Goal: Information Seeking & Learning: Learn about a topic

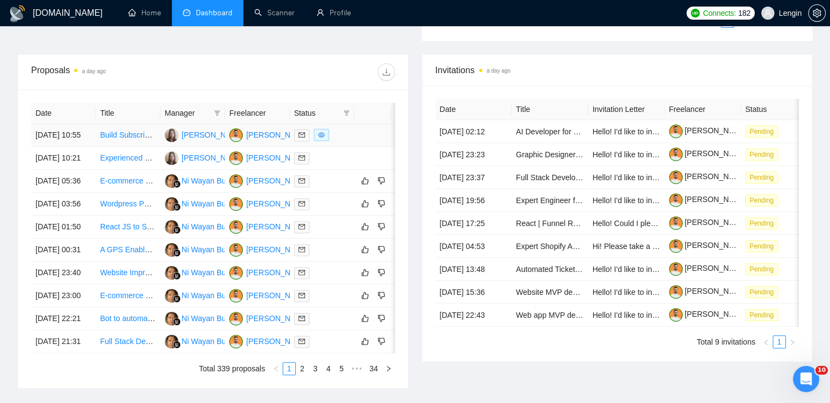
scroll to position [572, 0]
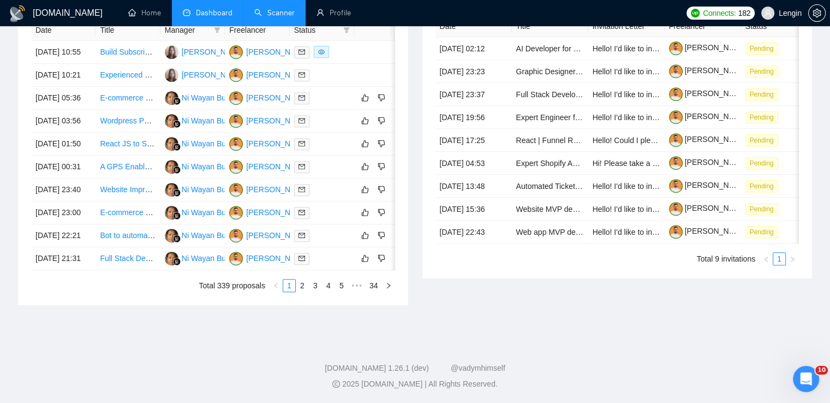
click at [280, 10] on link "Scanner" at bounding box center [274, 12] width 40 height 9
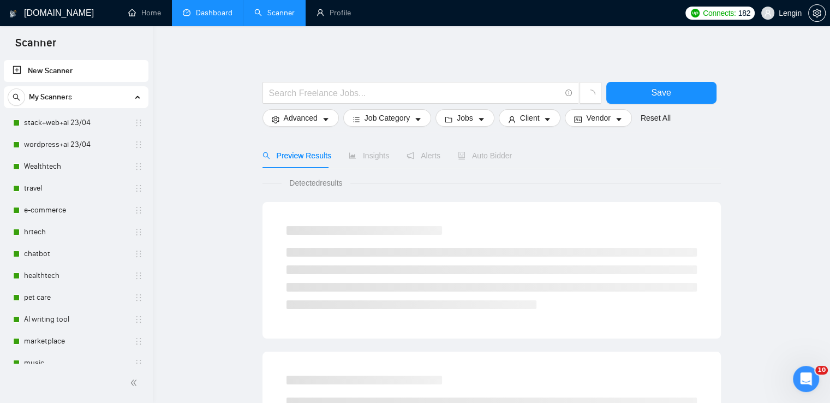
click at [196, 12] on link "Dashboard" at bounding box center [208, 12] width 50 height 9
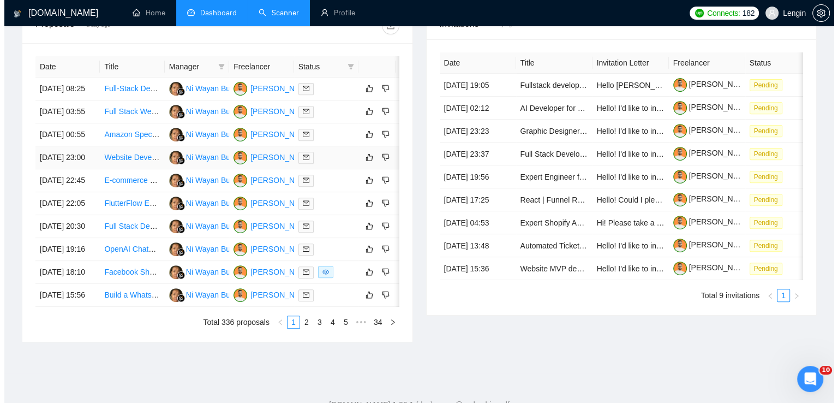
scroll to position [521, 0]
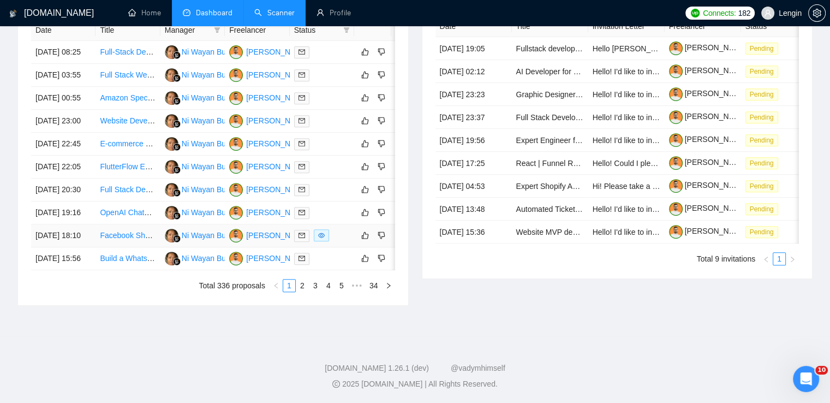
click at [117, 247] on td "Facebook Shop set up" at bounding box center [127, 235] width 64 height 23
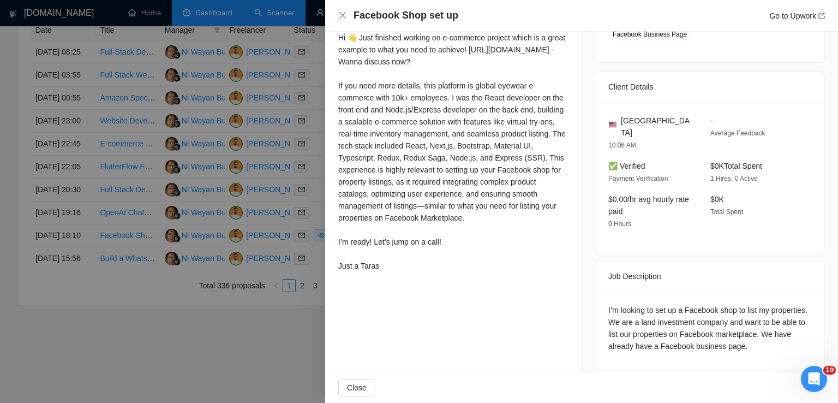
scroll to position [0, 0]
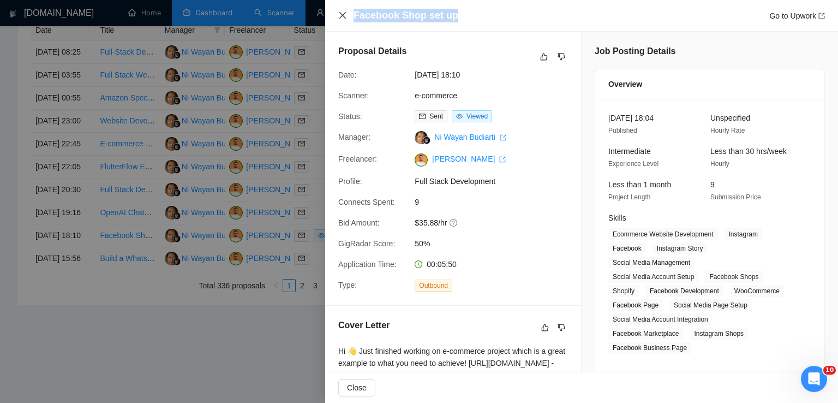
drag, startPoint x: 454, startPoint y: 10, endPoint x: 340, endPoint y: 14, distance: 113.5
click at [340, 14] on div "Facebook Shop set up Go to Upwork" at bounding box center [581, 16] width 487 height 14
copy h4 "Facebook Shop set up"
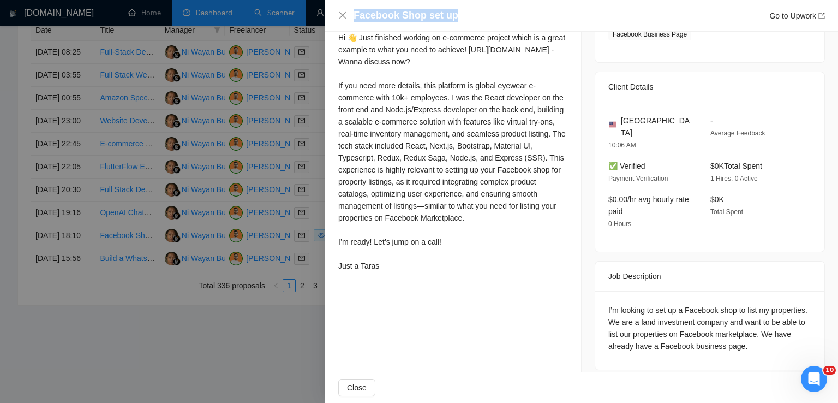
scroll to position [287, 0]
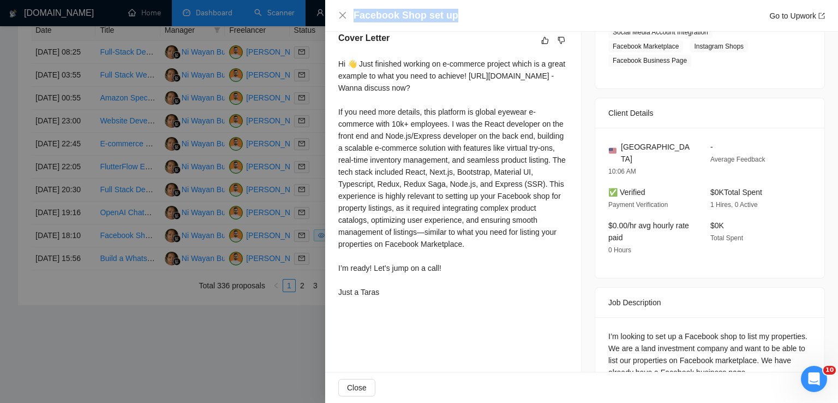
drag, startPoint x: 336, startPoint y: 64, endPoint x: 410, endPoint y: 308, distance: 255.4
click at [410, 308] on div "Cover Letter Hi 👋 Just finished working on e-commerce project which is a great …" at bounding box center [453, 167] width 256 height 297
copy div "Hi 👋 Just finished working on e-commerce project which is a great example to wh…"
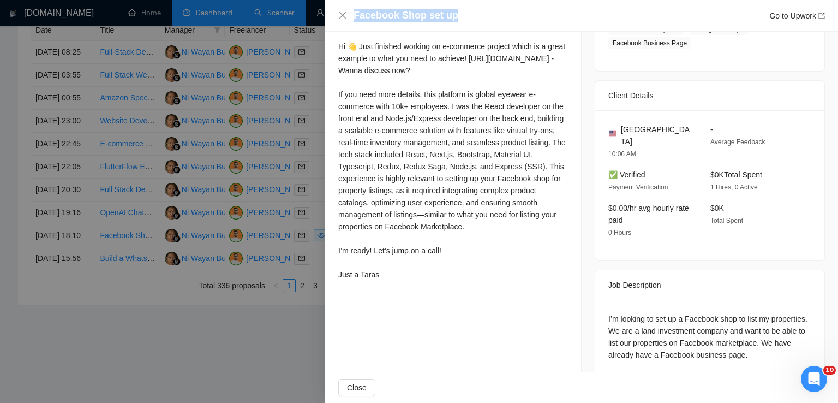
scroll to position [313, 0]
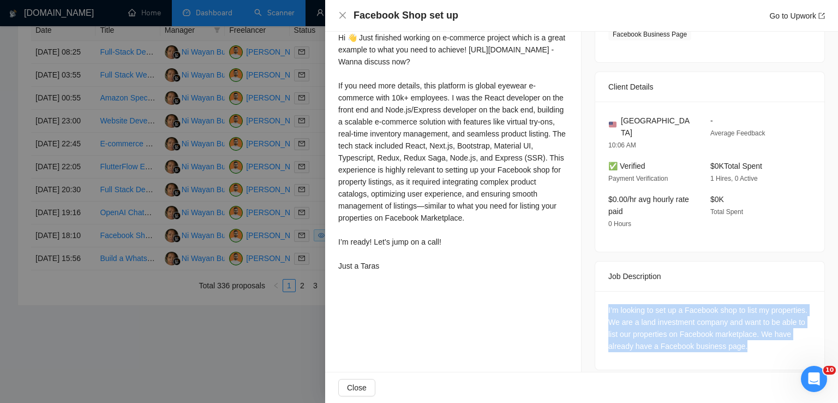
drag, startPoint x: 765, startPoint y: 341, endPoint x: 600, endPoint y: 289, distance: 172.8
click at [600, 291] on div "I’m looking to set up a Facebook shop to list my properties. We are a land inve…" at bounding box center [709, 330] width 229 height 79
copy div "I’m looking to set up a Facebook shop to list my properties. We are a land inve…"
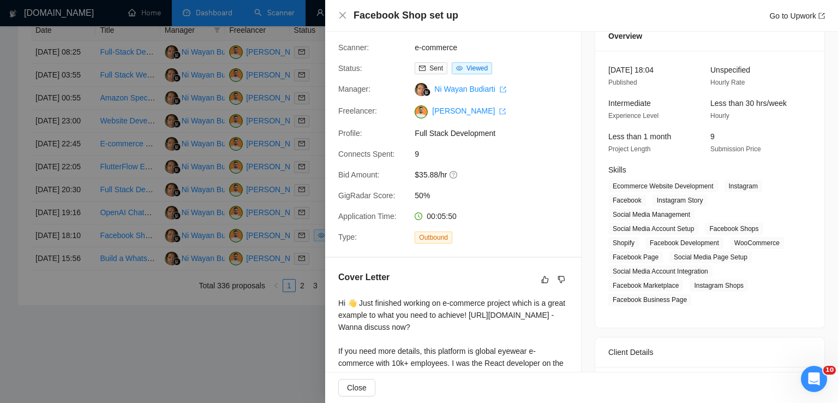
scroll to position [47, 0]
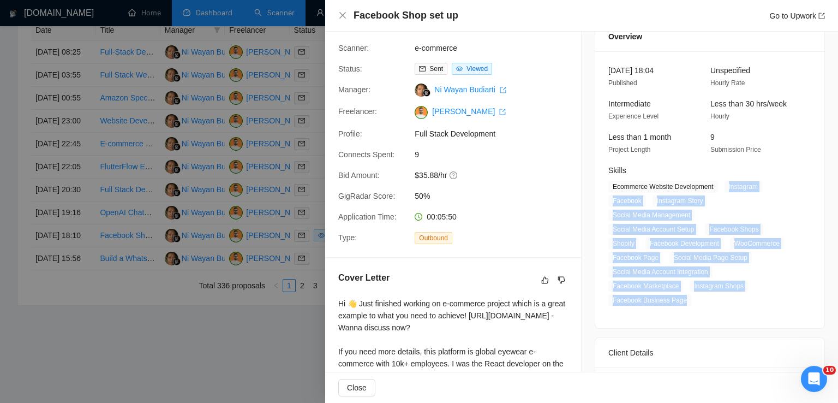
drag, startPoint x: 721, startPoint y: 189, endPoint x: 683, endPoint y: 311, distance: 127.8
click at [683, 311] on div "[DATE] 18:04 Published Unspecified Hourly Rate Intermediate Experience Level Le…" at bounding box center [709, 189] width 229 height 277
copy span "Instagram Facebook Instagram Story Social Media Management Social Media Account…"
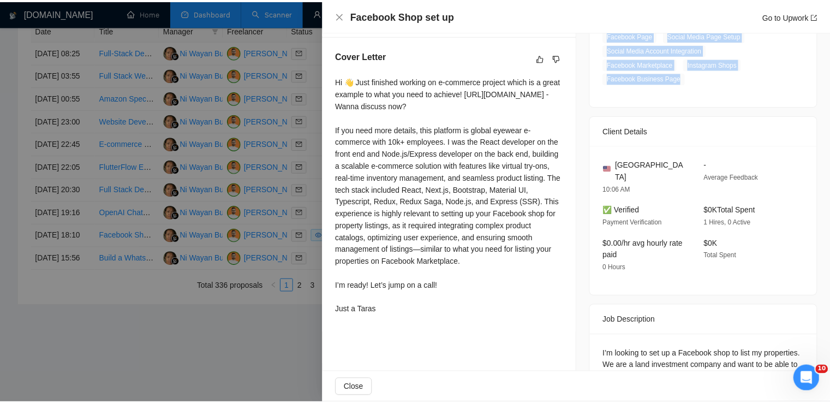
scroll to position [270, 0]
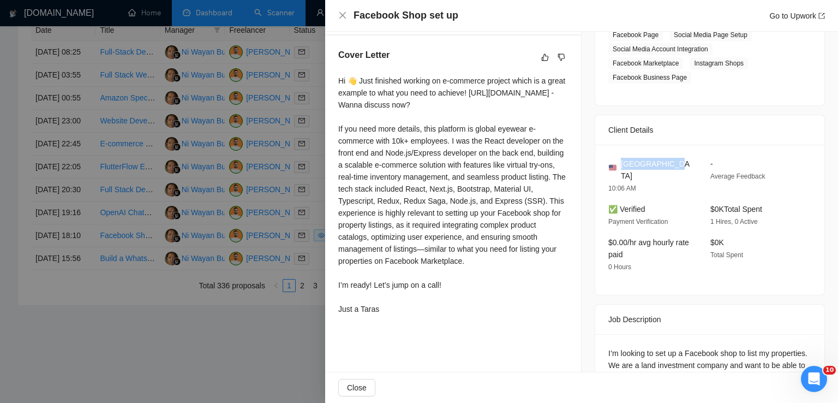
drag, startPoint x: 664, startPoint y: 165, endPoint x: 618, endPoint y: 164, distance: 46.4
click at [618, 164] on div "[GEOGRAPHIC_DATA]" at bounding box center [650, 170] width 85 height 24
copy span "[GEOGRAPHIC_DATA]"
click at [338, 14] on icon "close" at bounding box center [342, 15] width 9 height 9
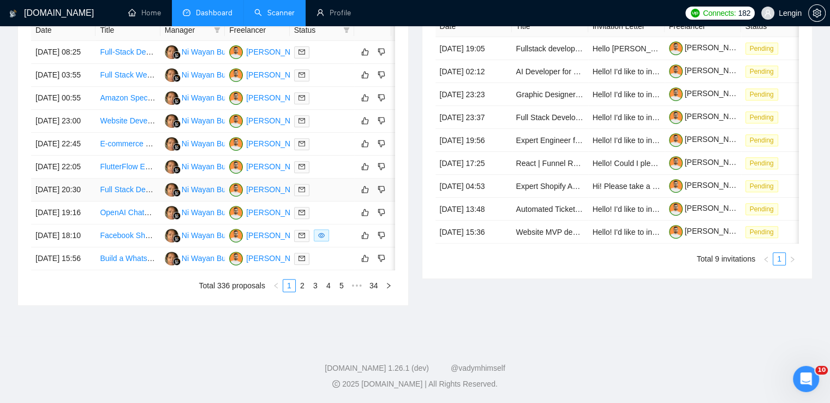
scroll to position [520, 0]
click at [305, 291] on link "2" at bounding box center [302, 285] width 12 height 12
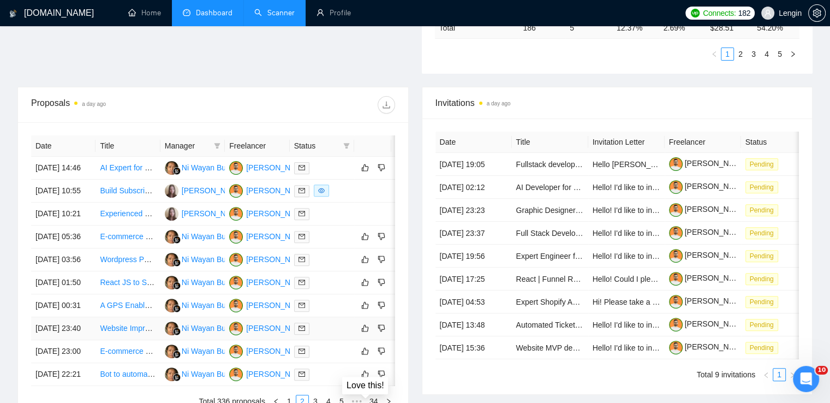
scroll to position [346, 0]
click at [145, 203] on td "Build Subscription Based AI Girlfriend Website" at bounding box center [127, 191] width 64 height 23
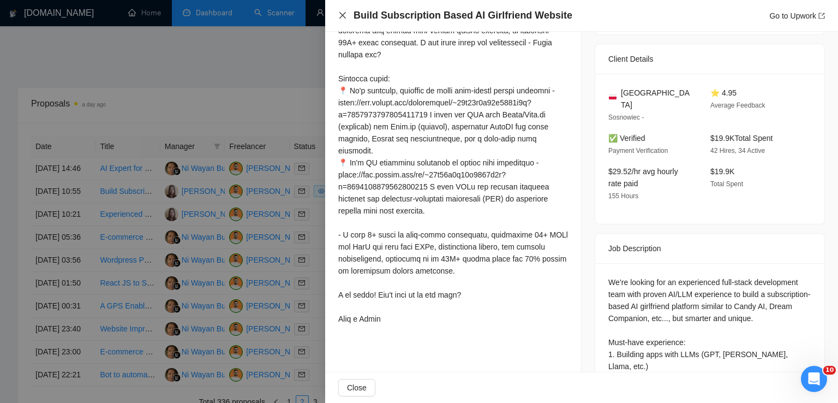
click at [340, 16] on icon "close" at bounding box center [342, 15] width 9 height 9
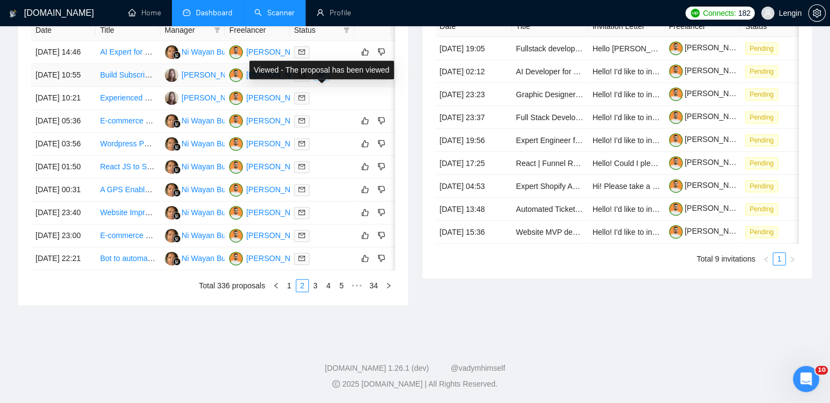
scroll to position [515, 0]
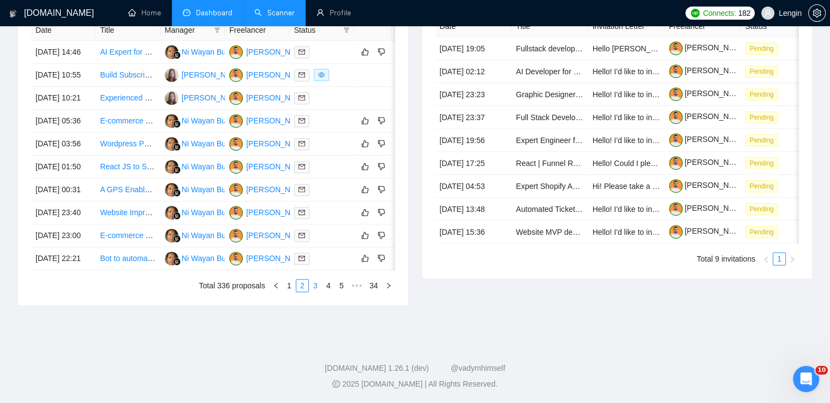
click at [312, 291] on link "3" at bounding box center [315, 285] width 12 height 12
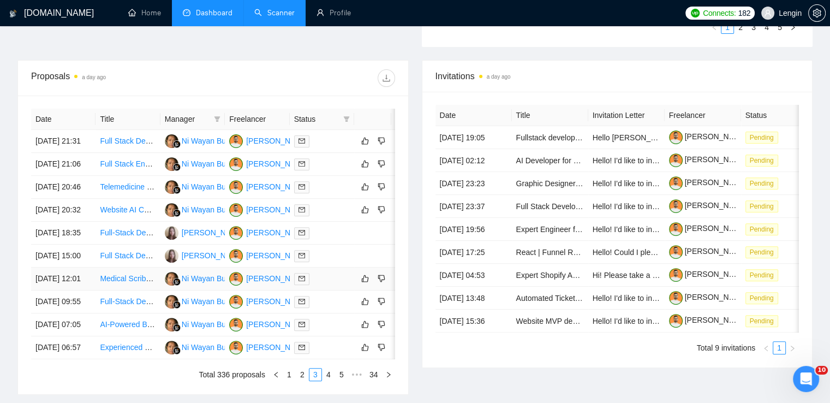
scroll to position [517, 0]
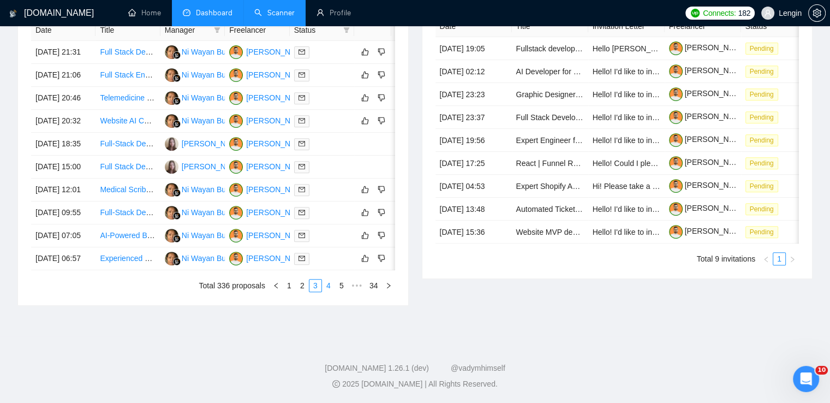
click at [326, 291] on link "4" at bounding box center [328, 285] width 12 height 12
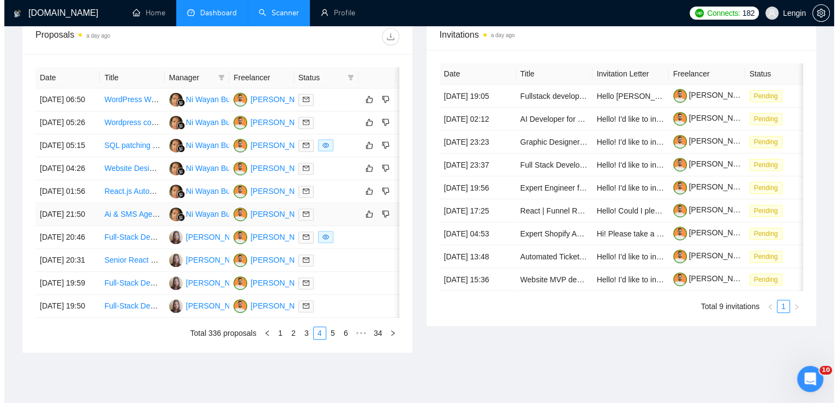
scroll to position [412, 0]
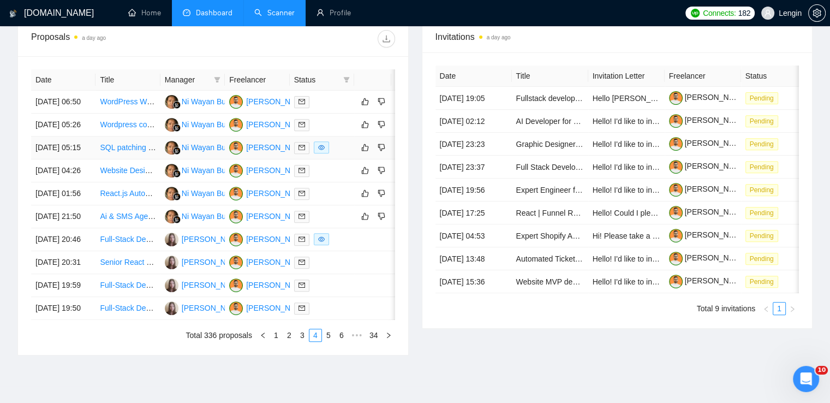
click at [147, 159] on td "SQL patching with PowerShell project( alwayson SQL)" at bounding box center [127, 147] width 64 height 23
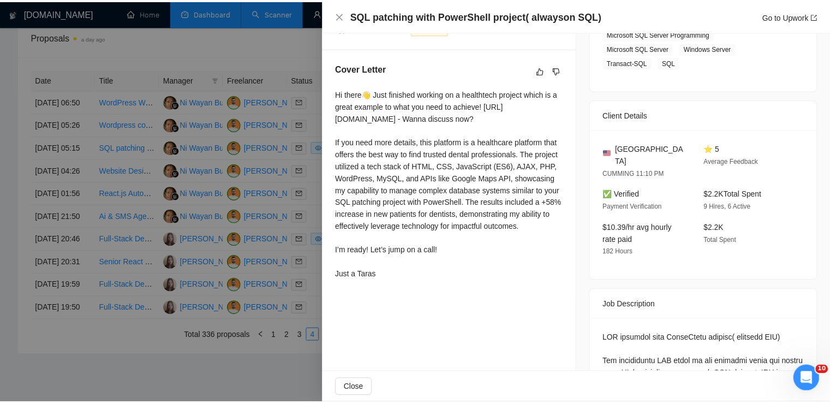
scroll to position [0, 0]
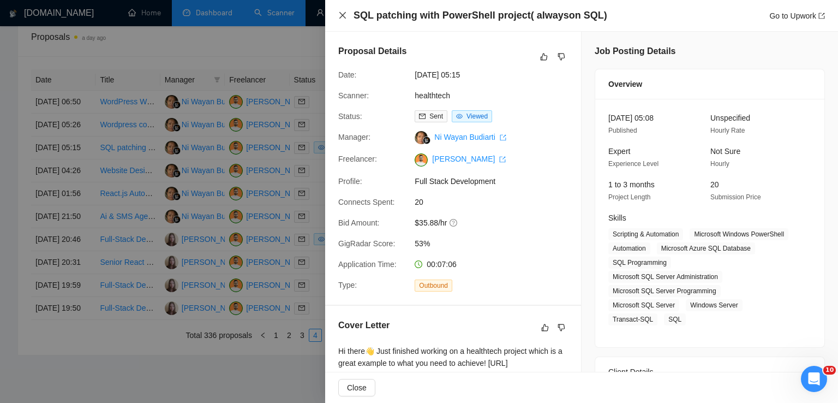
click at [342, 15] on icon "close" at bounding box center [342, 15] width 7 height 7
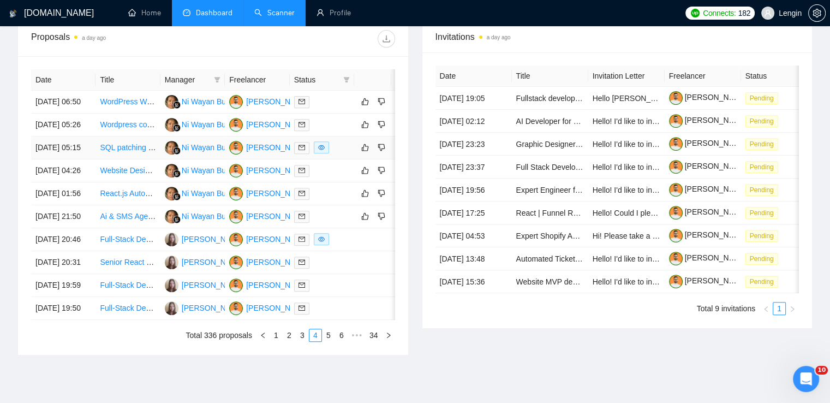
scroll to position [517, 0]
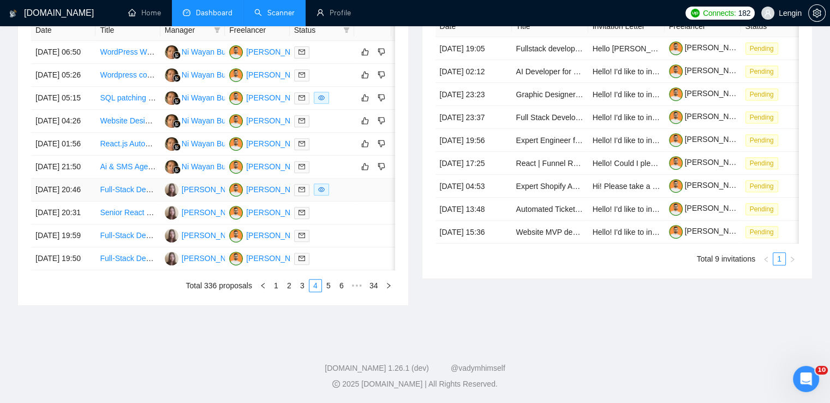
click at [131, 201] on td "Full-Stack Developer for SaaS Analytics & CRM Platform" at bounding box center [127, 189] width 64 height 23
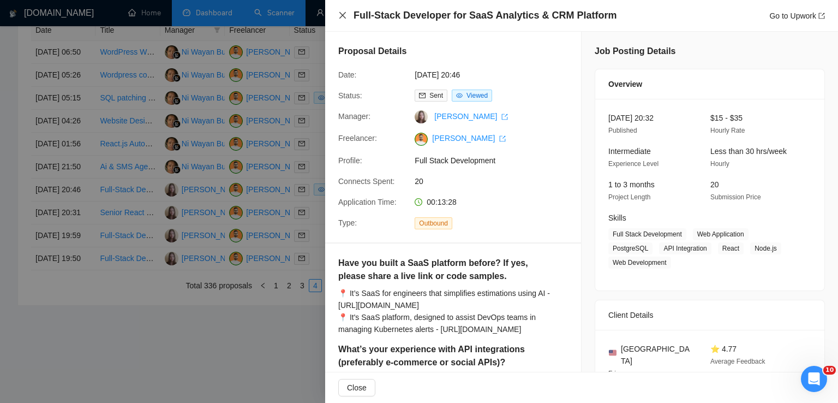
click at [340, 16] on icon "close" at bounding box center [342, 15] width 9 height 9
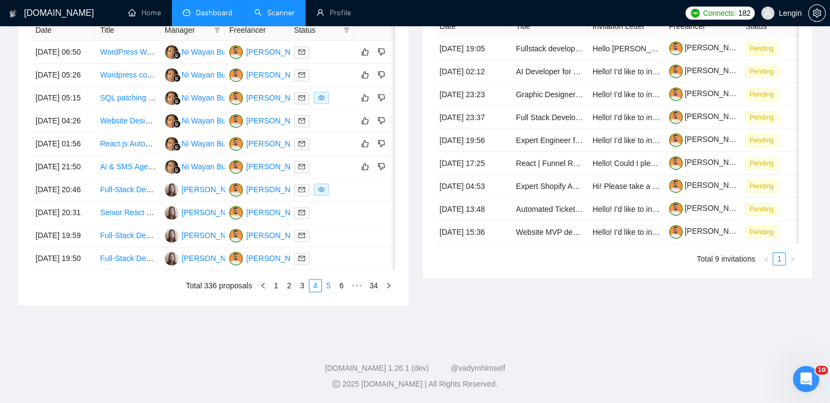
click at [325, 291] on link "5" at bounding box center [328, 285] width 12 height 12
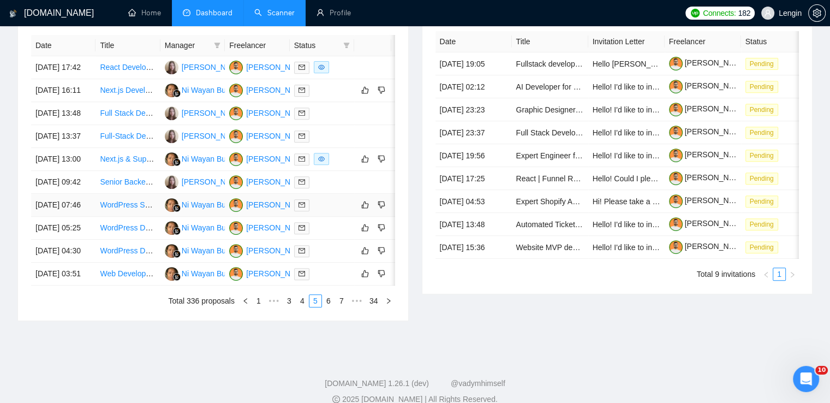
scroll to position [399, 0]
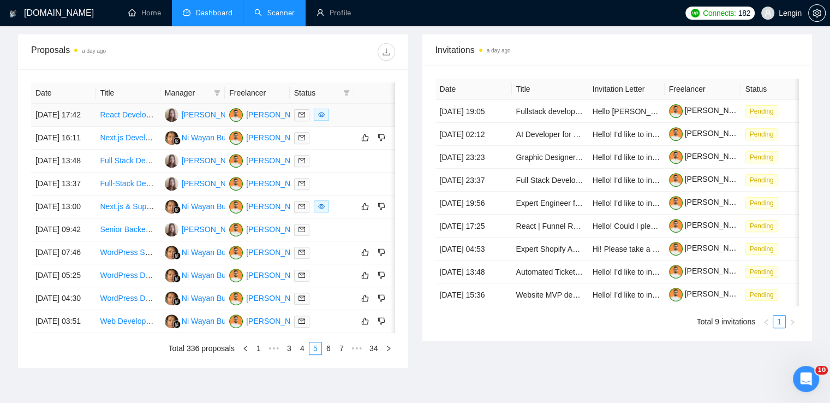
click at [137, 127] on td "React Developer Needed for Task Management Application" at bounding box center [127, 115] width 64 height 23
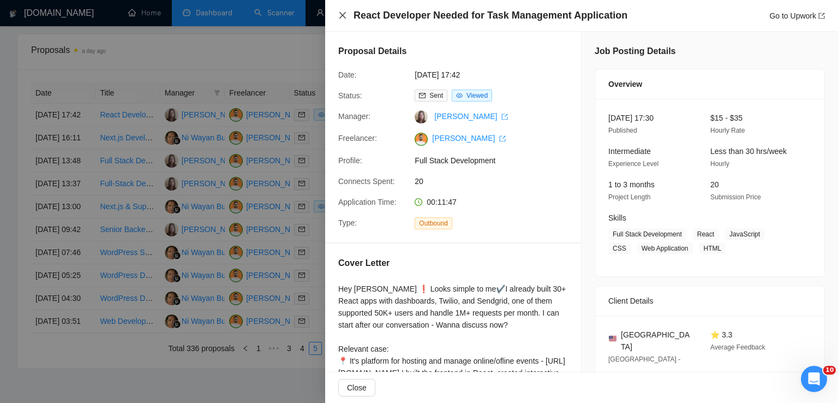
click at [344, 16] on icon "close" at bounding box center [342, 15] width 9 height 9
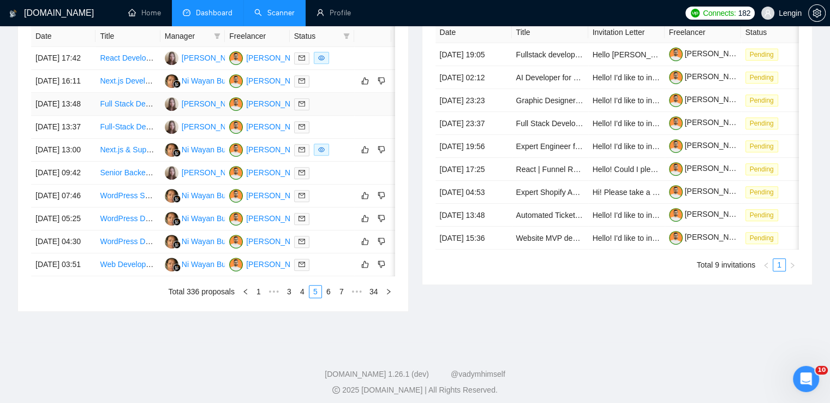
scroll to position [457, 0]
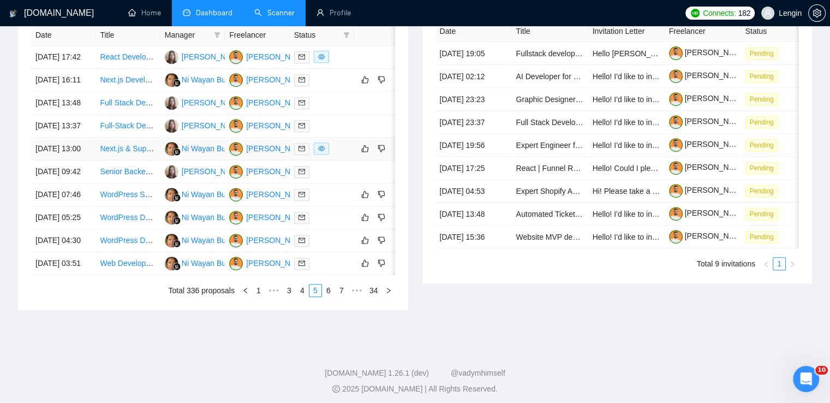
click at [156, 160] on td "Next.js & Supabase Developer for Healthcare Patient Portal" at bounding box center [127, 148] width 64 height 23
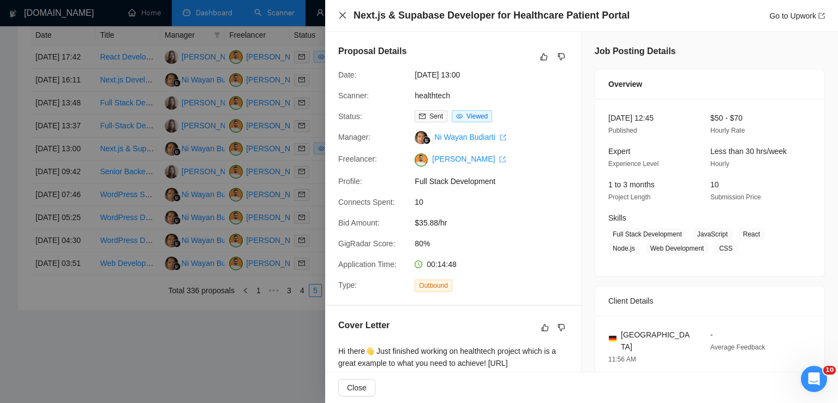
click at [340, 15] on icon "close" at bounding box center [342, 15] width 9 height 9
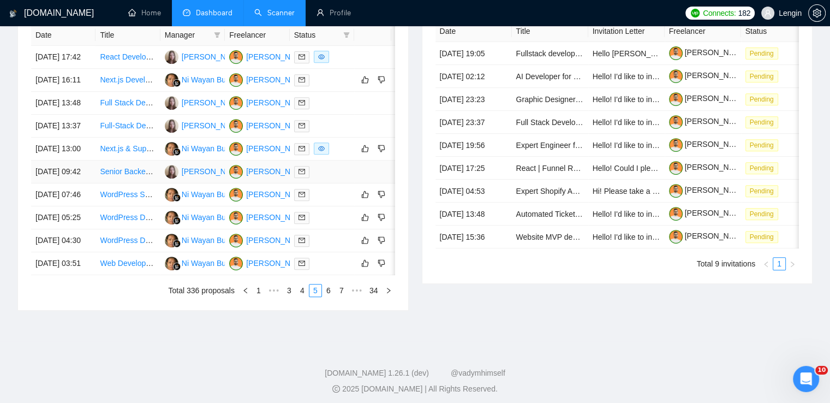
scroll to position [508, 0]
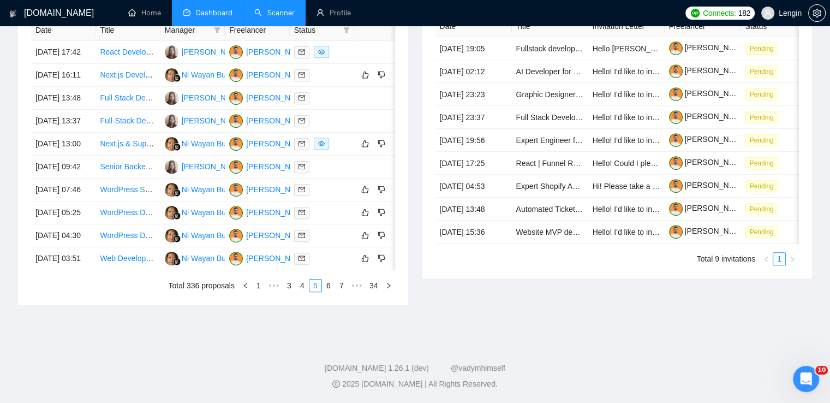
click at [329, 292] on ul "Total 336 proposals 1 ••• 3 4 5 6 7 ••• 34" at bounding box center [213, 285] width 364 height 13
click at [329, 291] on link "6" at bounding box center [328, 285] width 12 height 12
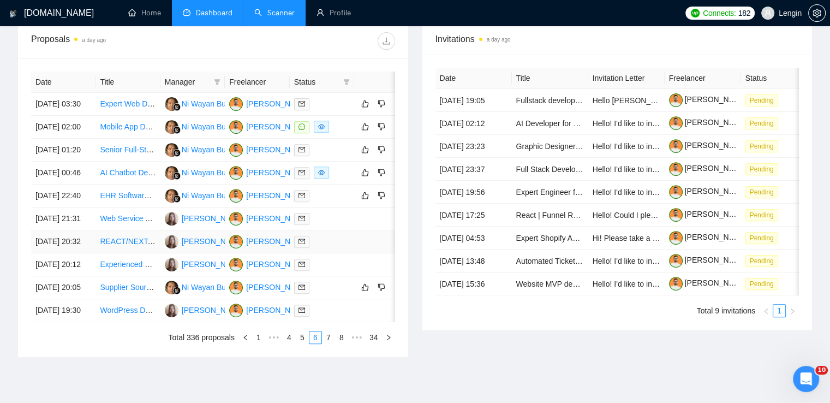
scroll to position [410, 0]
click at [145, 185] on td "AI Chatbot Developer Needed for Company Services" at bounding box center [127, 173] width 64 height 23
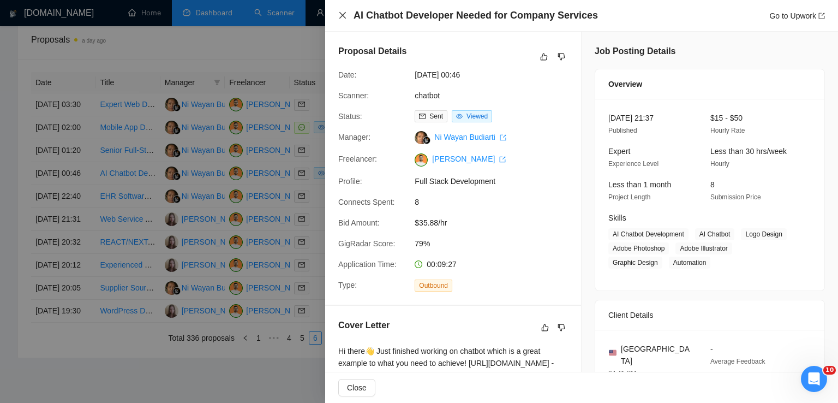
click at [340, 15] on icon "close" at bounding box center [342, 15] width 9 height 9
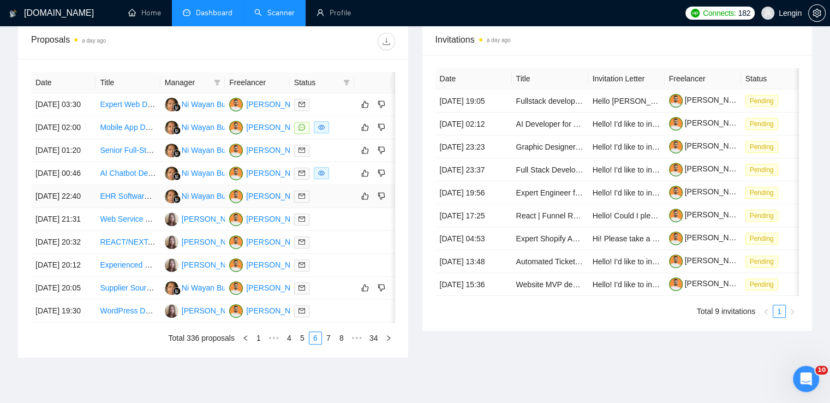
scroll to position [515, 0]
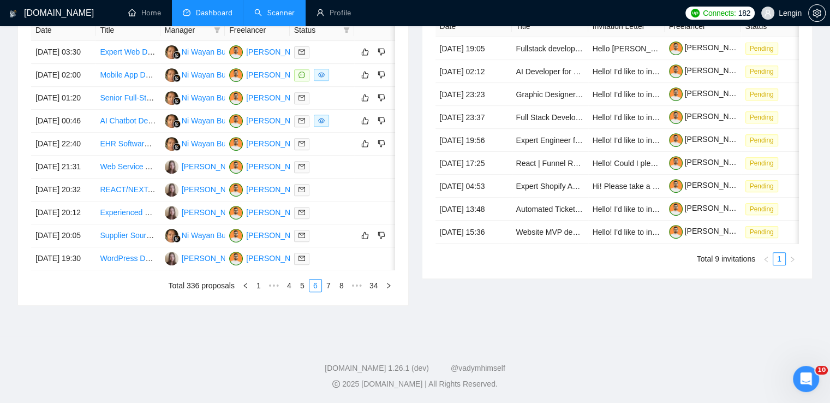
click at [330, 292] on ul "Total 336 proposals 1 ••• 4 5 6 7 8 ••• 34" at bounding box center [213, 285] width 364 height 13
click at [331, 291] on link "7" at bounding box center [328, 285] width 12 height 12
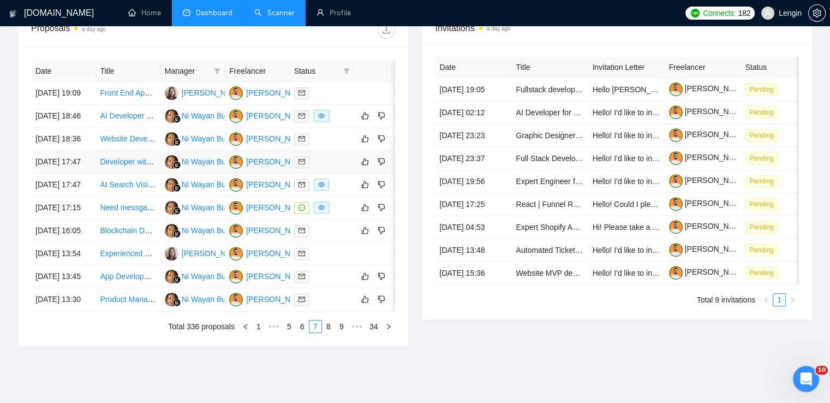
scroll to position [545, 0]
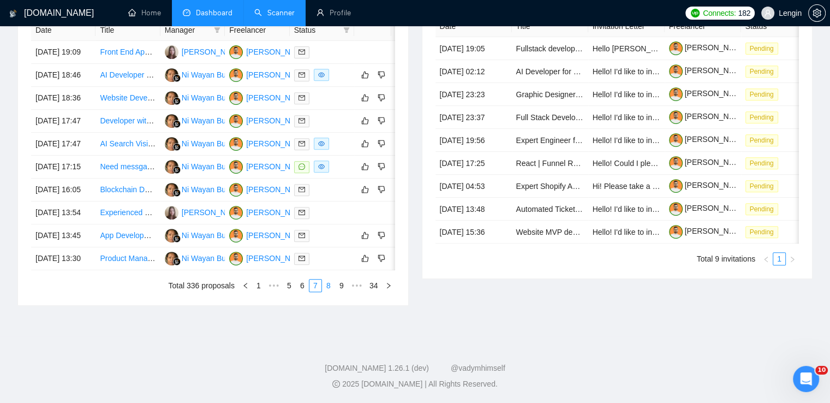
click at [328, 291] on link "8" at bounding box center [328, 285] width 12 height 12
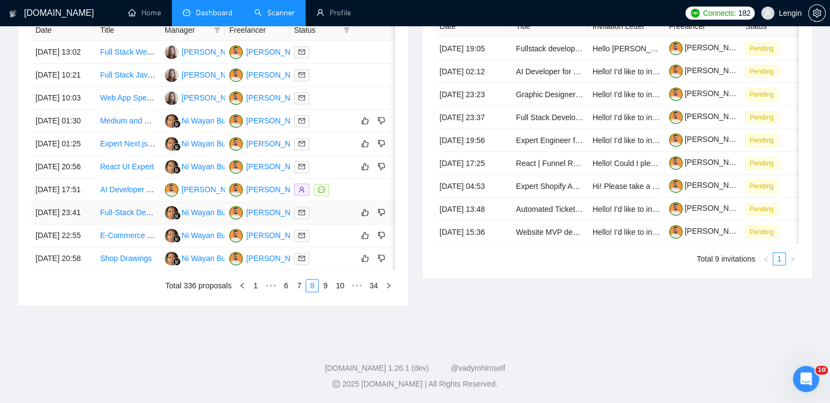
scroll to position [572, 0]
